Goal: Task Accomplishment & Management: Use online tool/utility

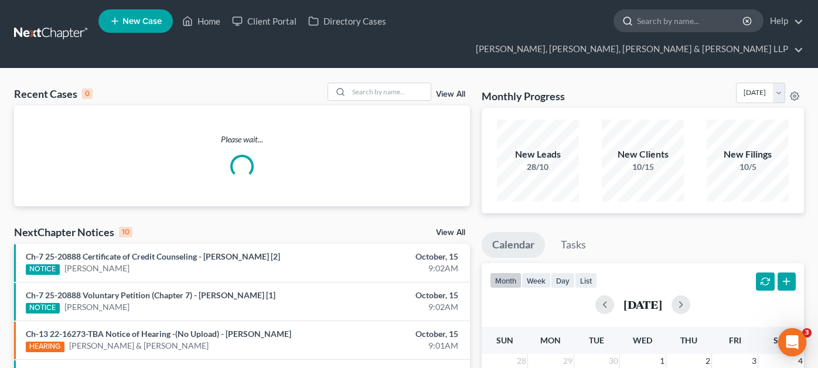
click at [637, 18] on input "search" at bounding box center [690, 21] width 107 height 22
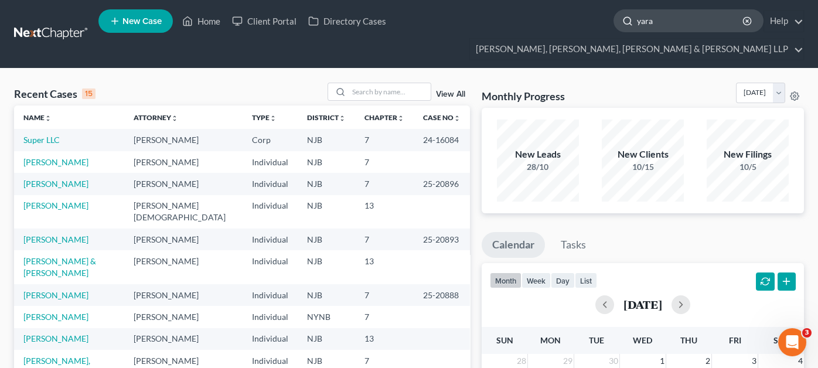
type input "yara"
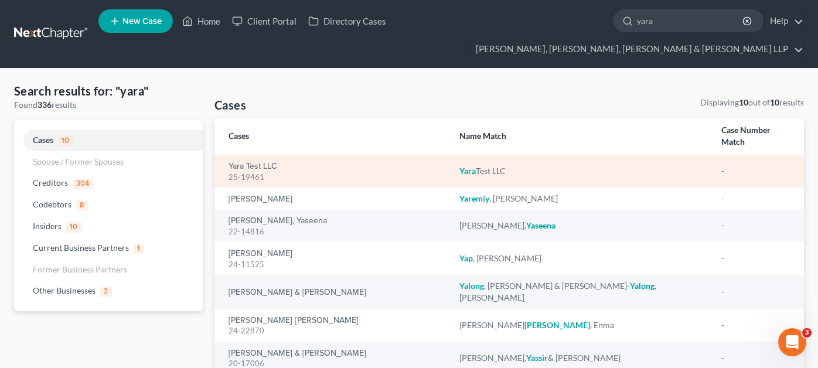
click at [241, 172] on div "25-19461" at bounding box center [334, 177] width 212 height 11
click at [241, 162] on link "Yara Test LLC" at bounding box center [252, 166] width 49 height 8
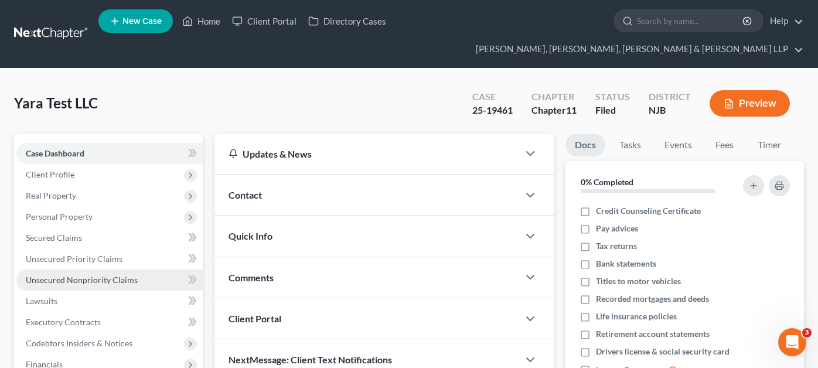
click at [71, 269] on link "Unsecured Nonpriority Claims" at bounding box center [109, 279] width 186 height 21
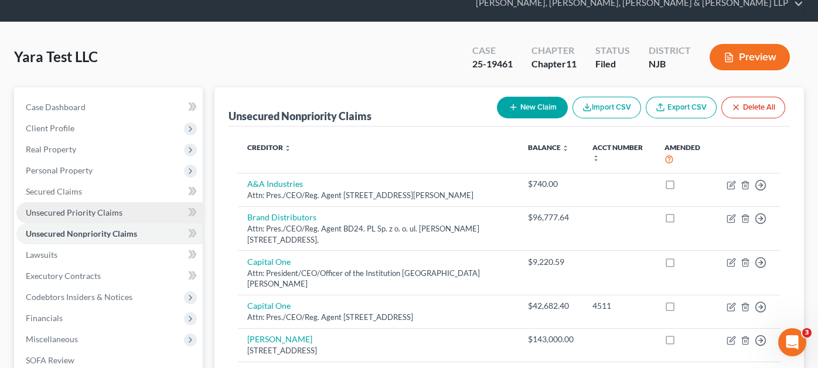
scroll to position [281, 0]
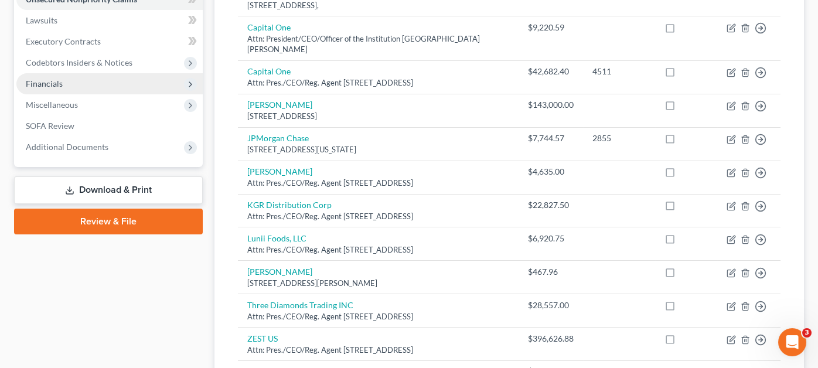
click at [74, 73] on span "Financials" at bounding box center [109, 83] width 186 height 21
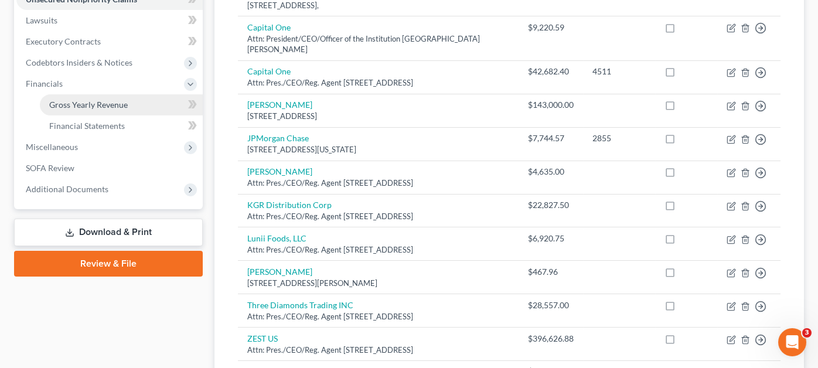
click at [97, 100] on span "Gross Yearly Revenue" at bounding box center [88, 105] width 78 height 10
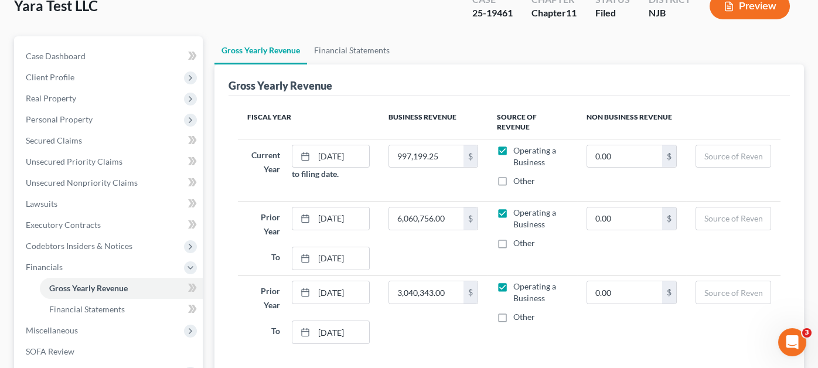
scroll to position [117, 0]
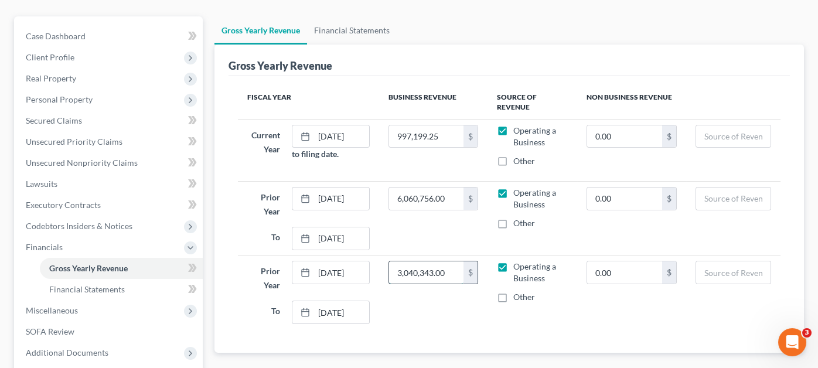
click at [446, 261] on input "3,040,343.00" at bounding box center [426, 272] width 74 height 22
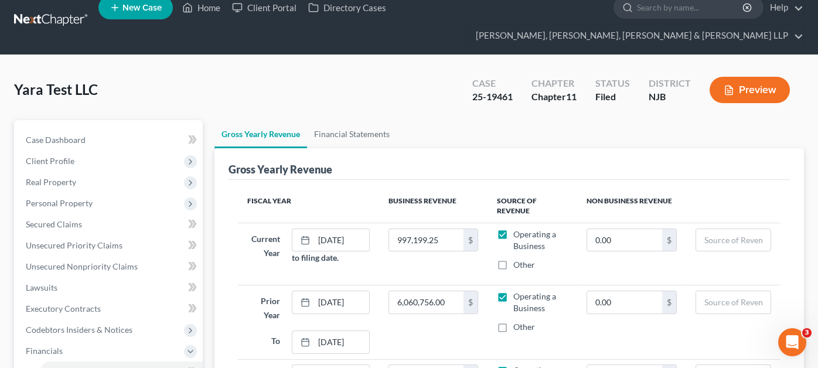
scroll to position [0, 0]
